Goal: Complete application form

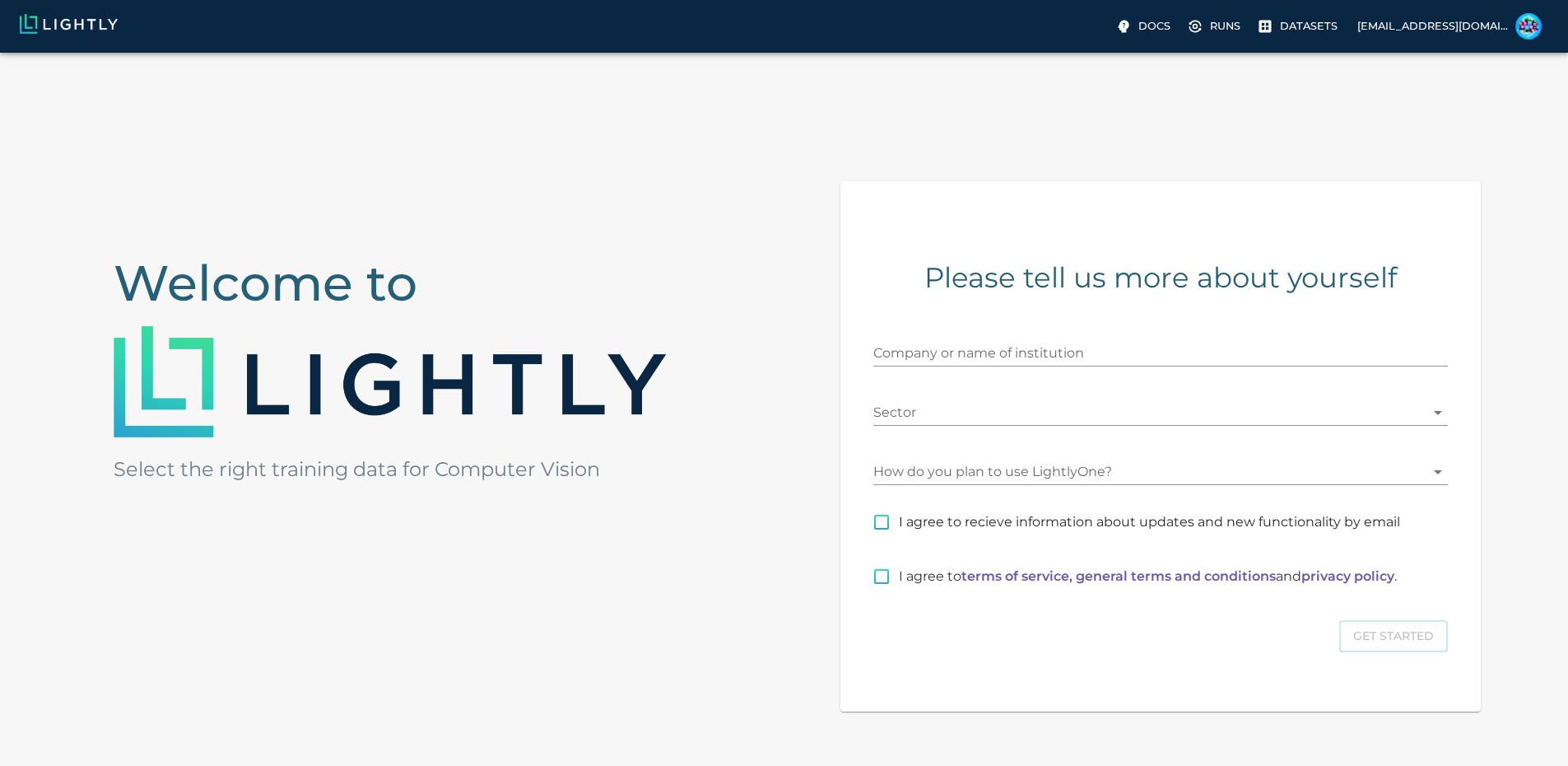
scroll to position [82, 0]
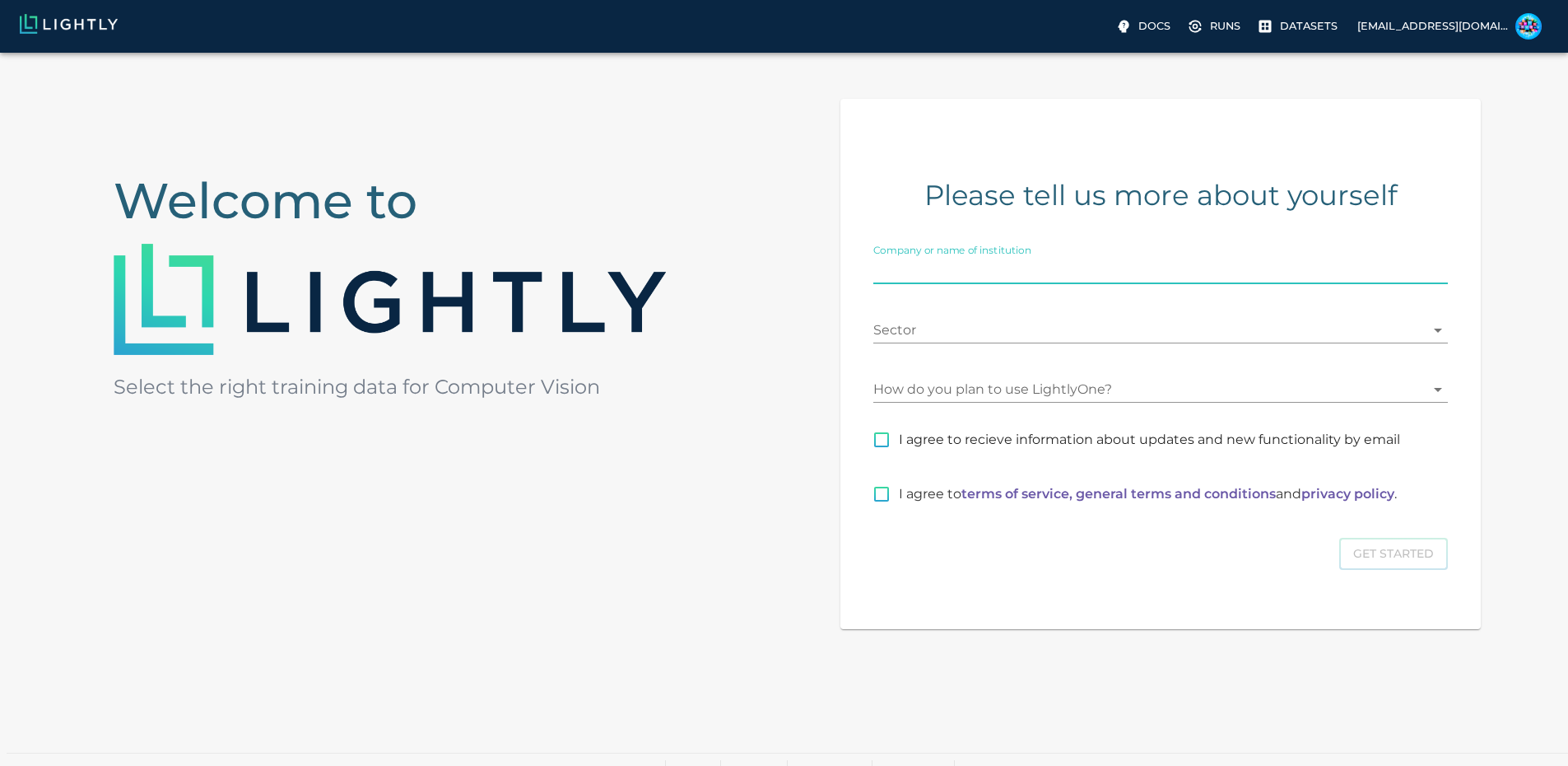
click at [1083, 284] on input "Company or name of institution" at bounding box center [1160, 271] width 574 height 27
type input "Avarn Security"
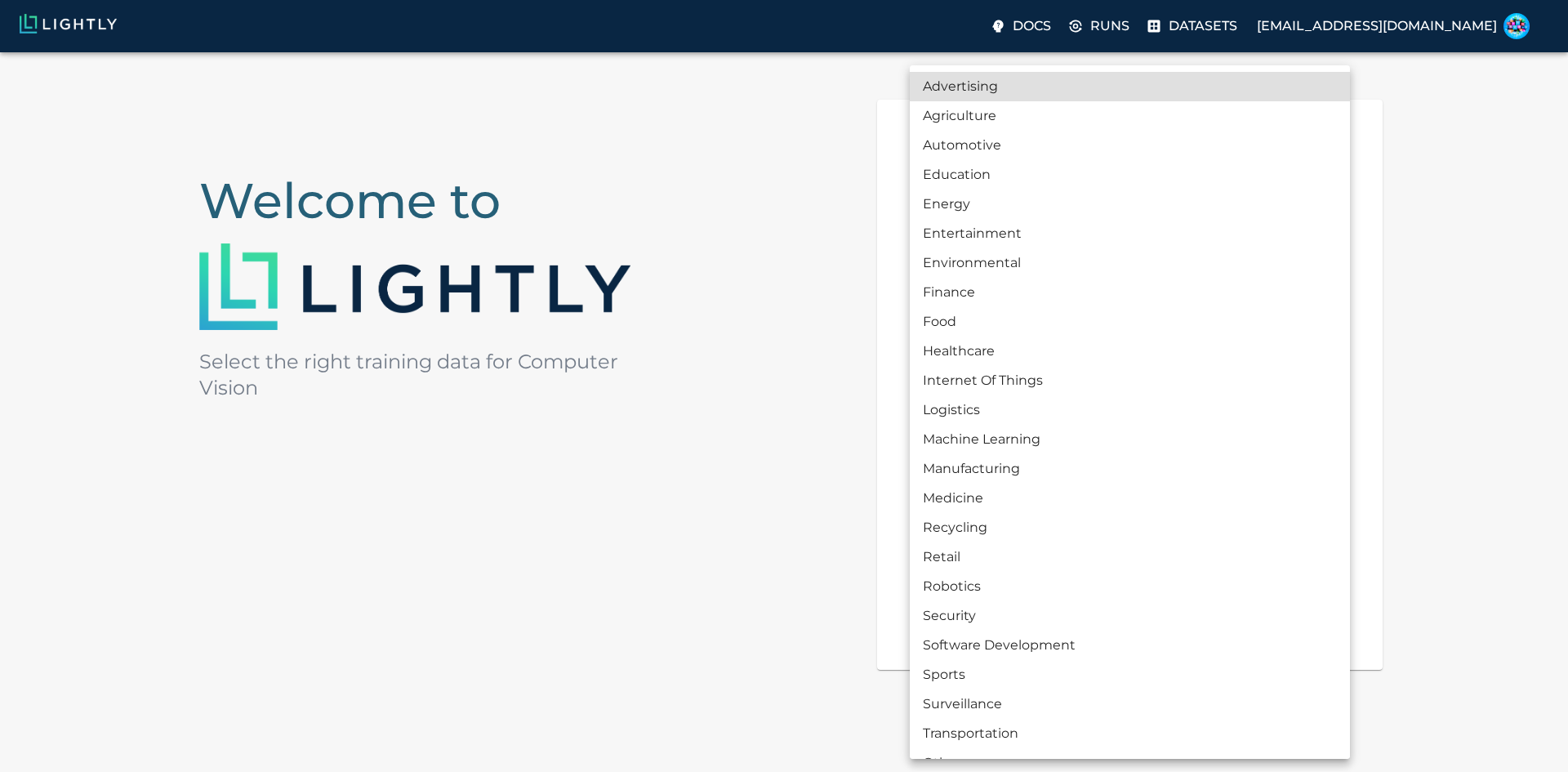
click at [1134, 360] on body "Docs Runs Datasets eurohaban@gmail.com Welcome to Select the right training dat…" at bounding box center [784, 397] width 1568 height 855
click at [946, 622] on li "Security" at bounding box center [1130, 616] width 440 height 30
type input "SECURITY"
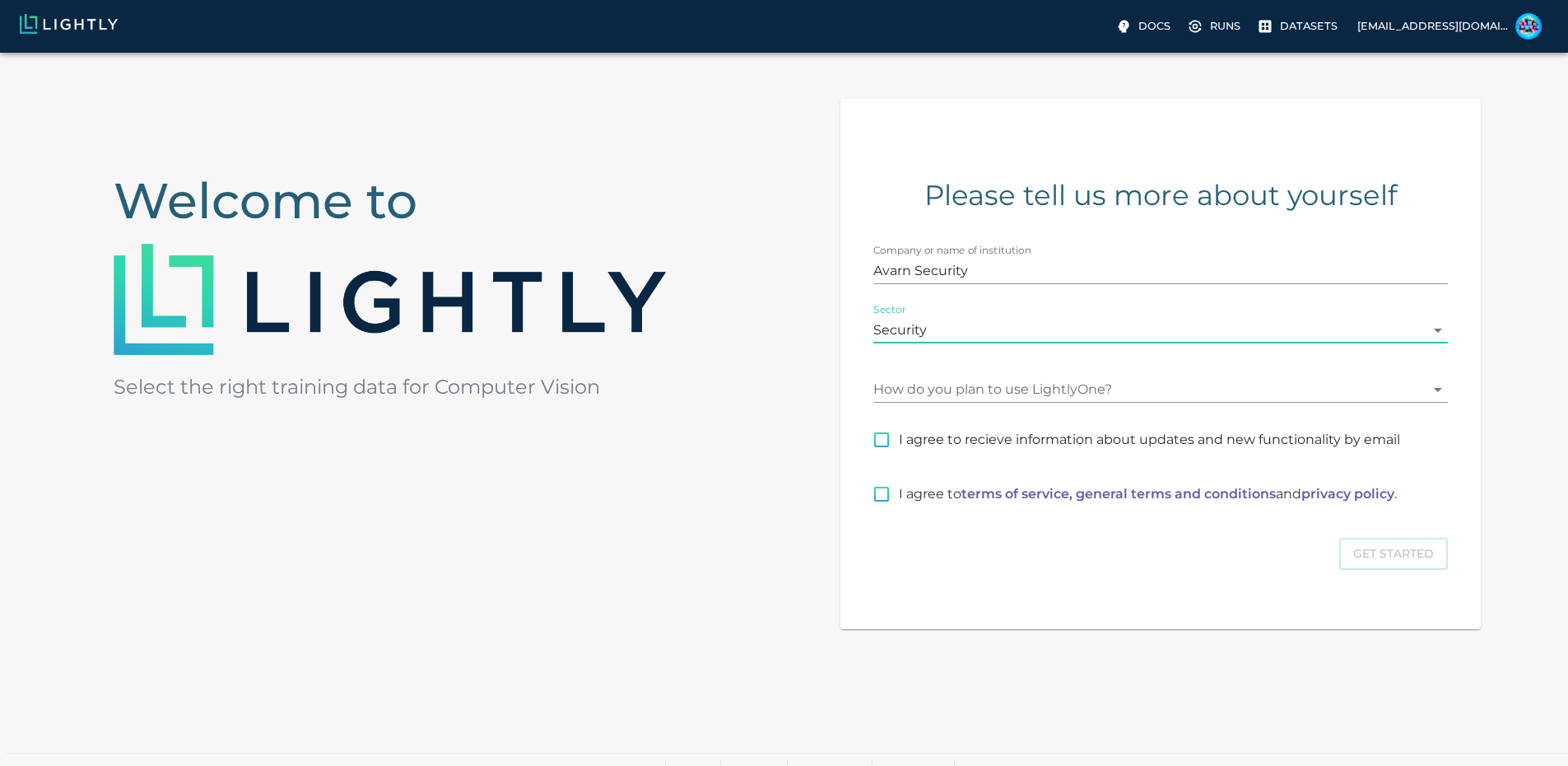
click at [1214, 425] on body "Docs Runs Datasets eurohaban@gmail.com Welcome to Select the right training dat…" at bounding box center [784, 376] width 1568 height 813
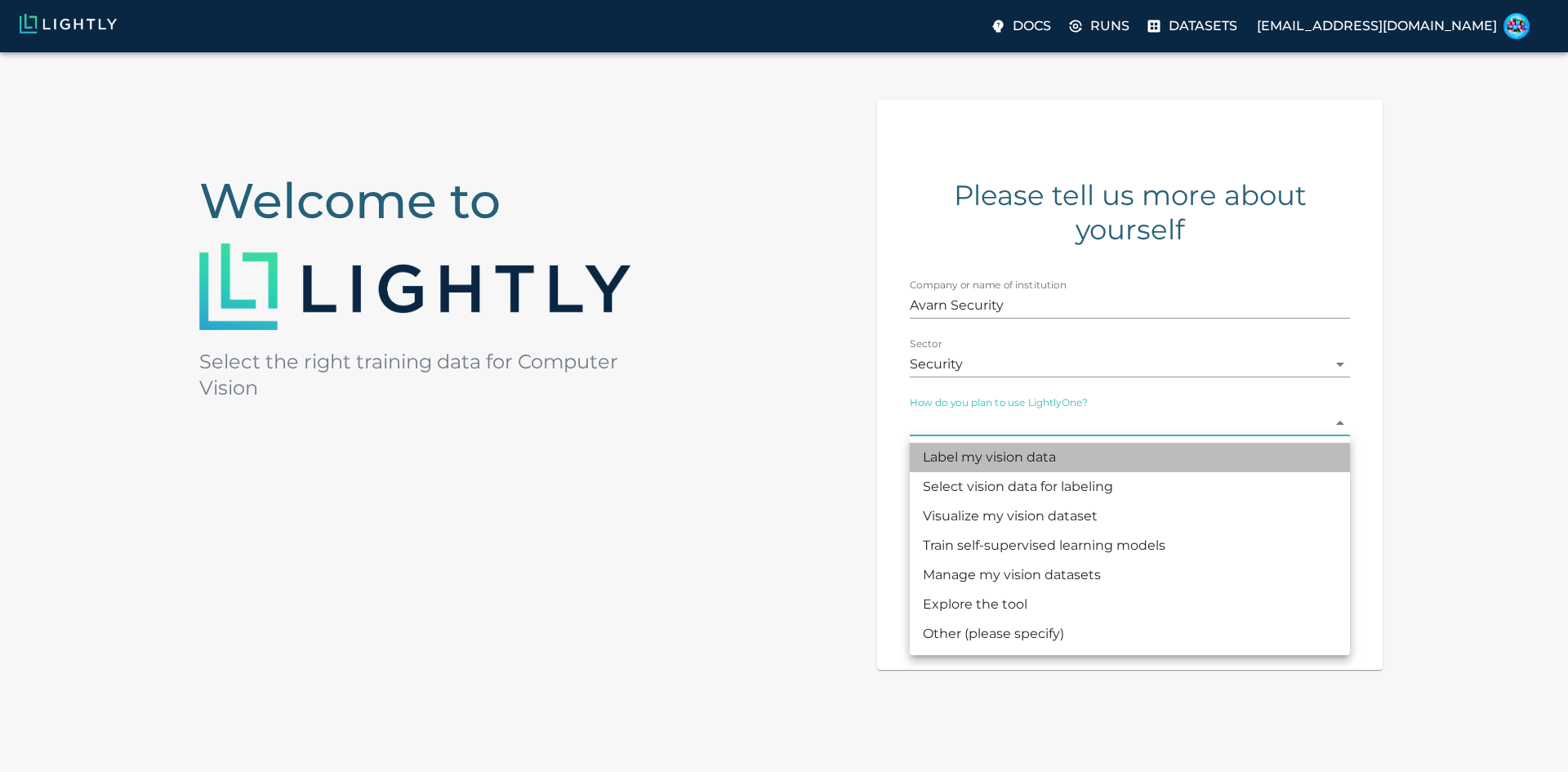
click at [1082, 457] on li "Label my vision data" at bounding box center [1130, 457] width 440 height 30
type input "LABELING"
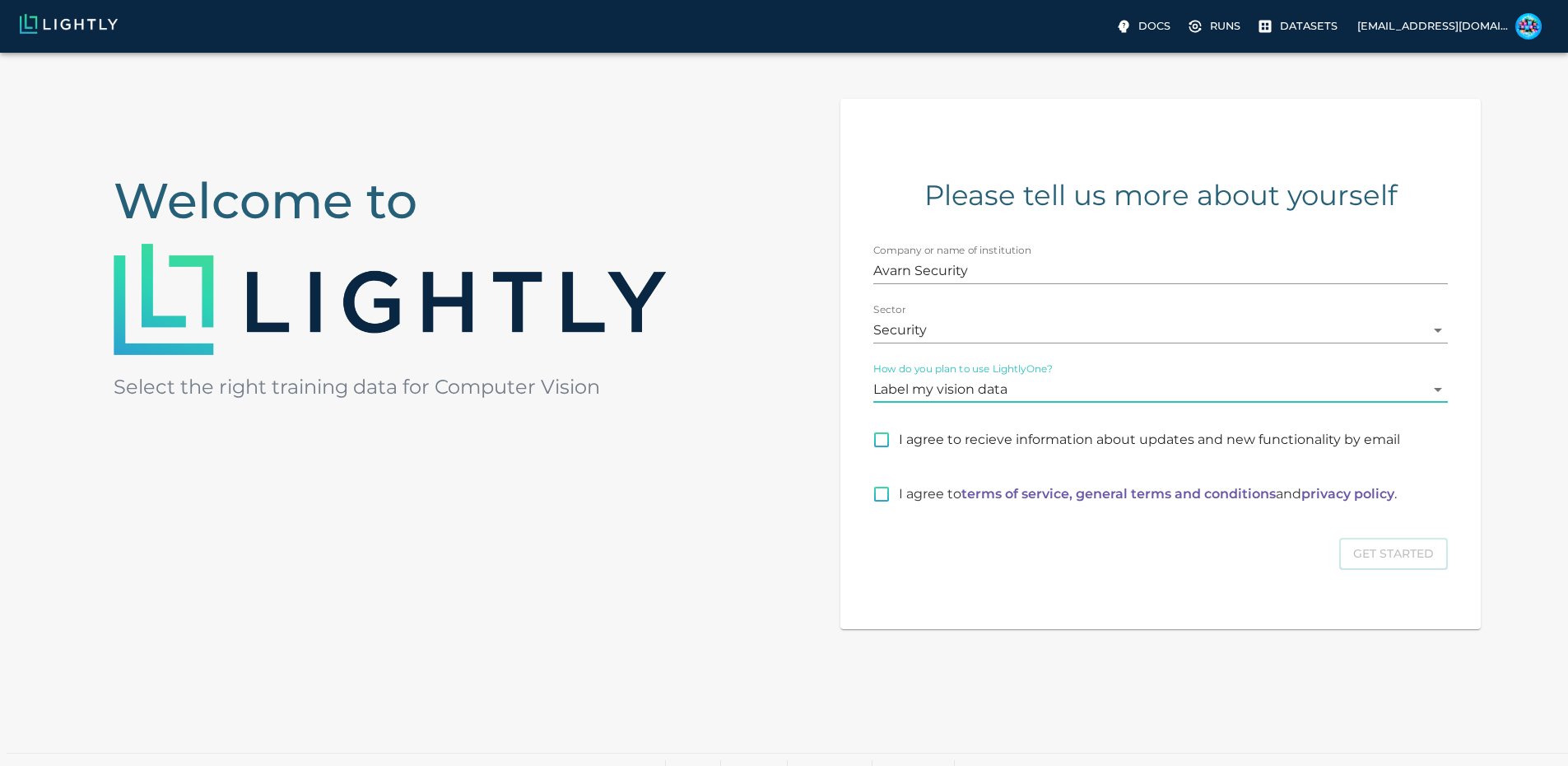
click at [899, 457] on input "I agree to recieve information about updates and new functionality by email" at bounding box center [882, 440] width 35 height 35
checkbox input "true"
click at [899, 511] on input "I agree to terms of service, general terms and conditions and privacy policy ." at bounding box center [882, 495] width 35 height 35
checkbox input "true"
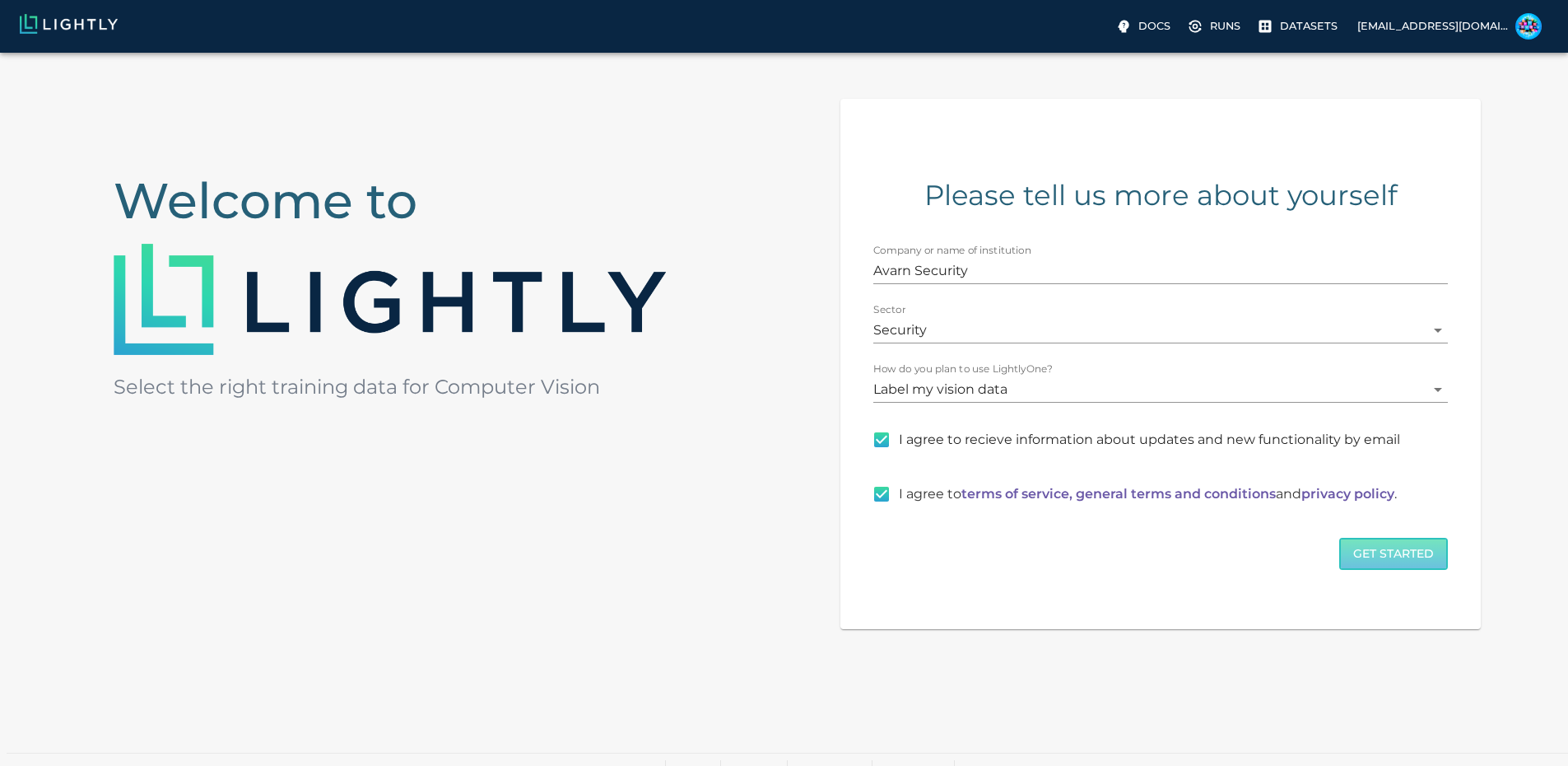
click at [1339, 570] on button "Get Started" at bounding box center [1393, 554] width 109 height 32
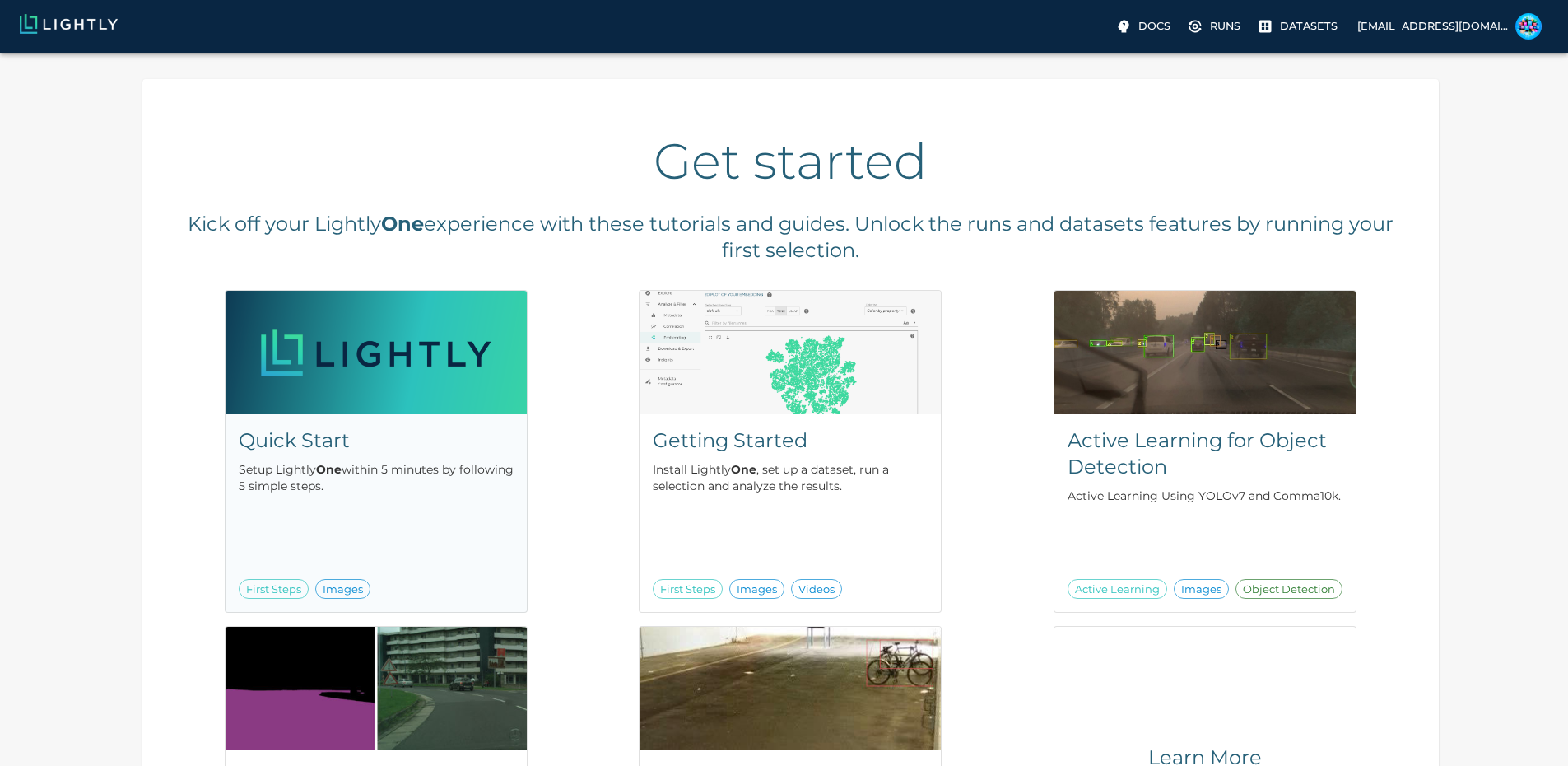
scroll to position [82, 0]
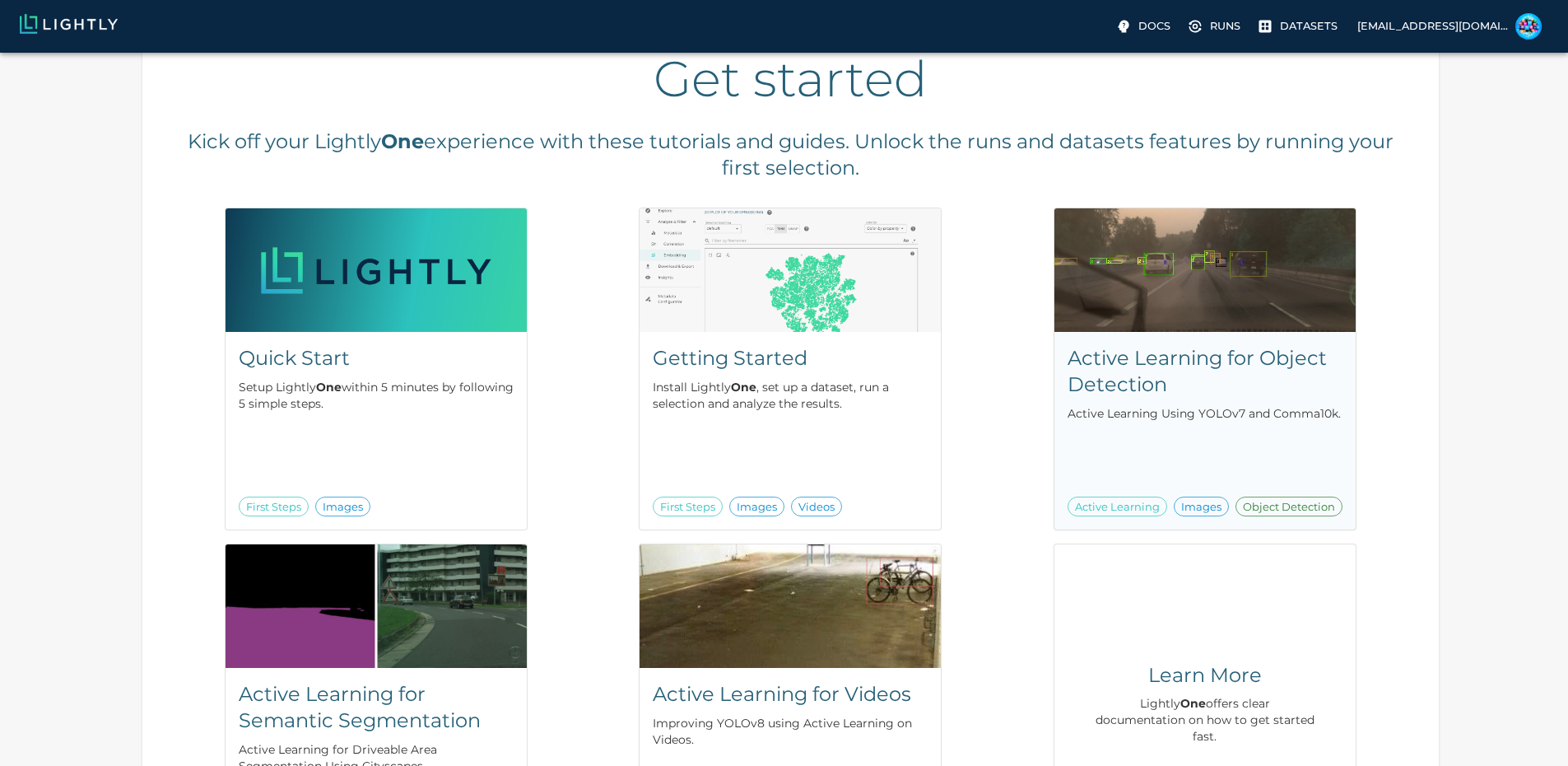
click at [1068, 382] on h5 "Active Learning for Object Detection" at bounding box center [1205, 371] width 275 height 52
click at [423, 365] on h5 "Quick Start" at bounding box center [376, 358] width 275 height 27
